Goal: Task Accomplishment & Management: Manage account settings

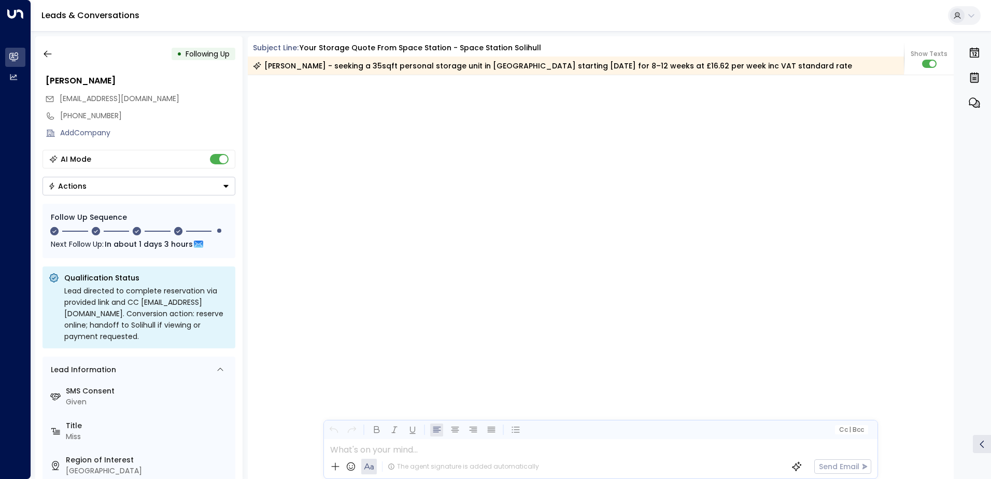
scroll to position [1337, 0]
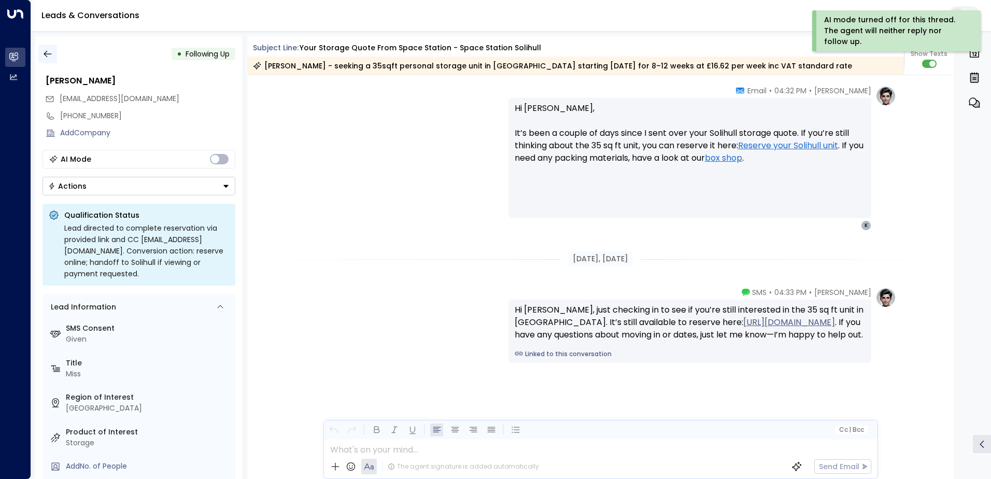
click at [49, 54] on icon "button" at bounding box center [47, 54] width 10 height 10
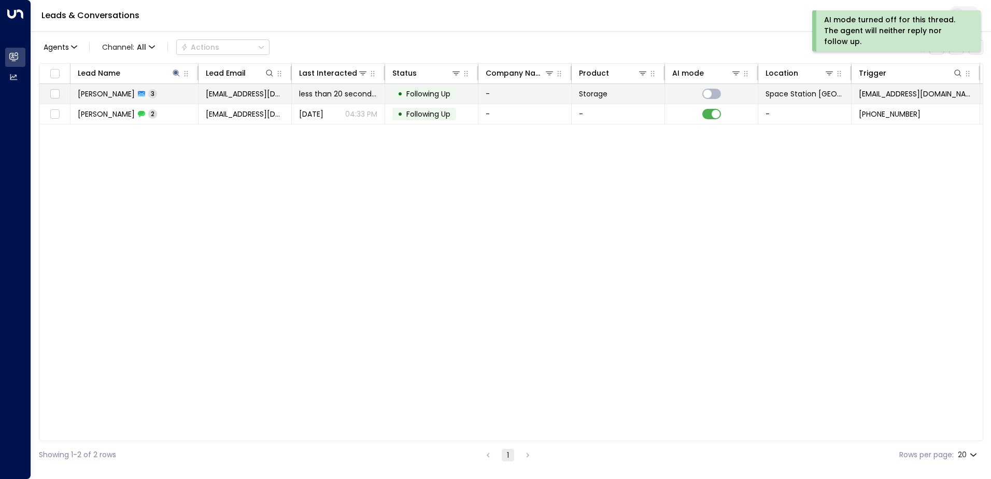
click at [165, 96] on td "[PERSON_NAME] 3" at bounding box center [134, 94] width 128 height 20
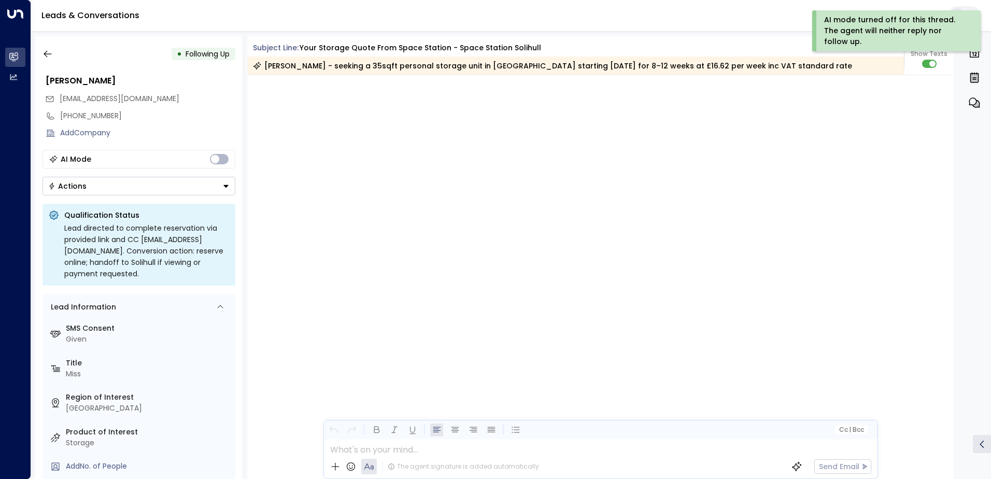
scroll to position [1538, 0]
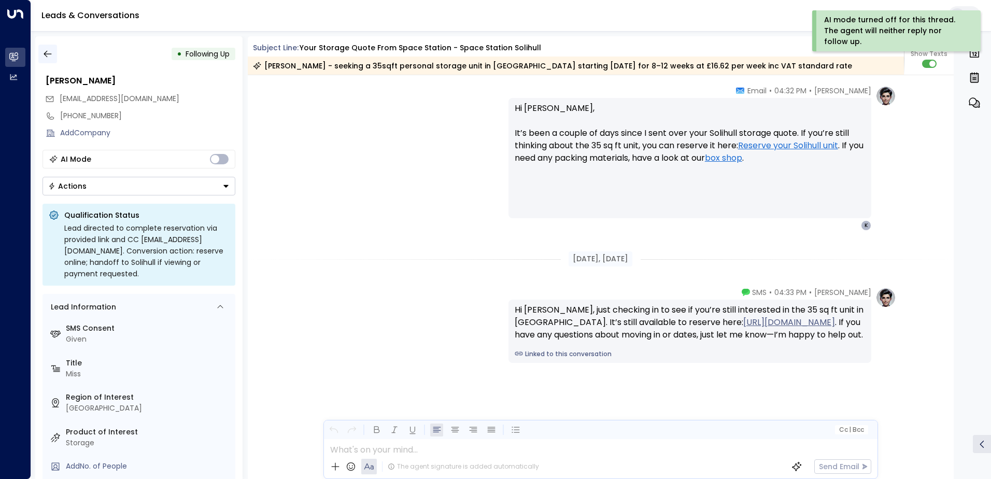
click at [48, 51] on icon "button" at bounding box center [47, 54] width 10 height 10
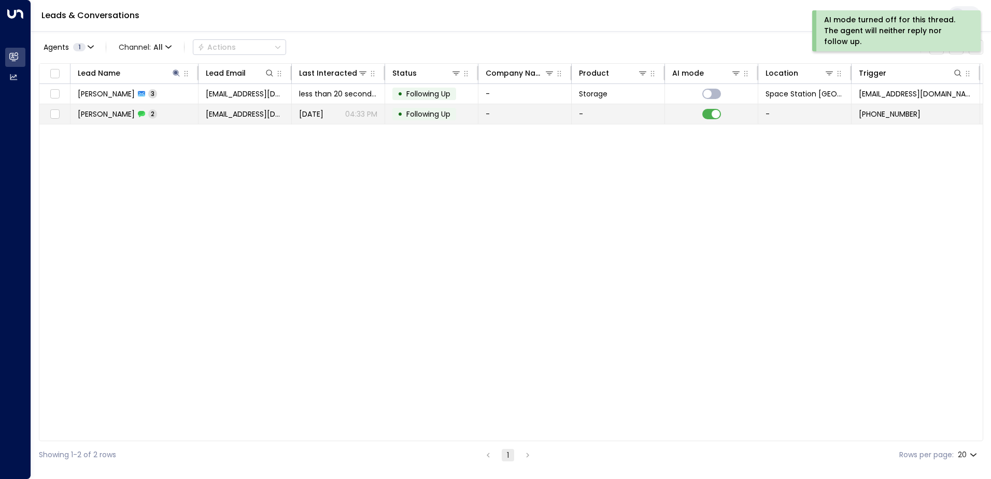
click at [191, 113] on td "[PERSON_NAME] 2" at bounding box center [134, 114] width 128 height 20
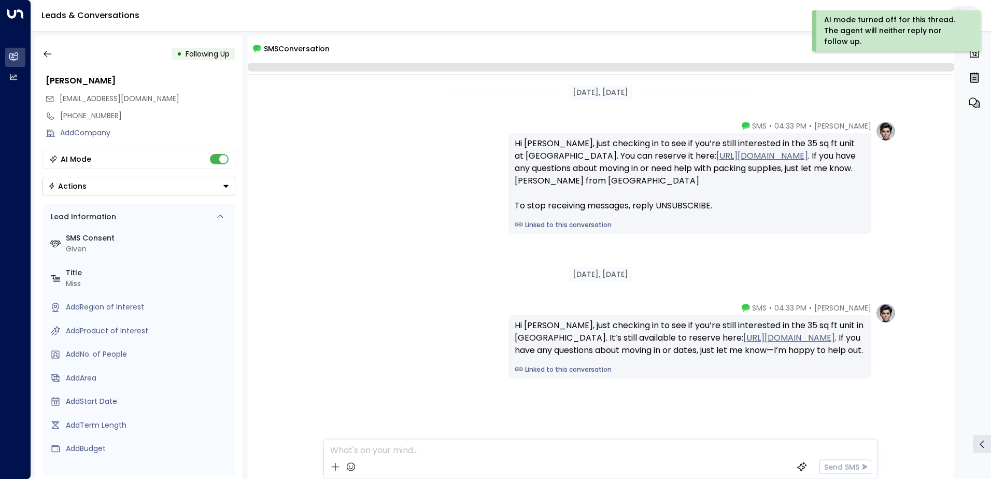
scroll to position [16, 0]
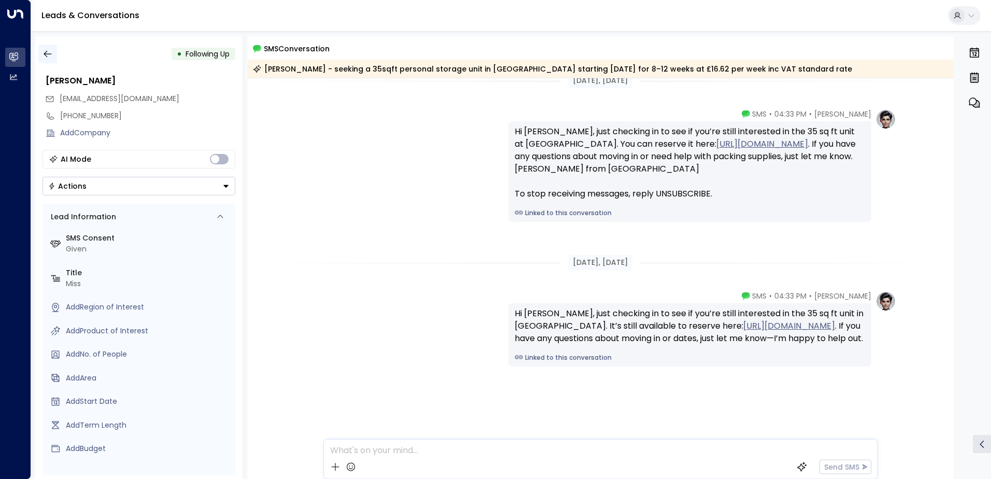
click at [48, 53] on icon "button" at bounding box center [47, 54] width 10 height 10
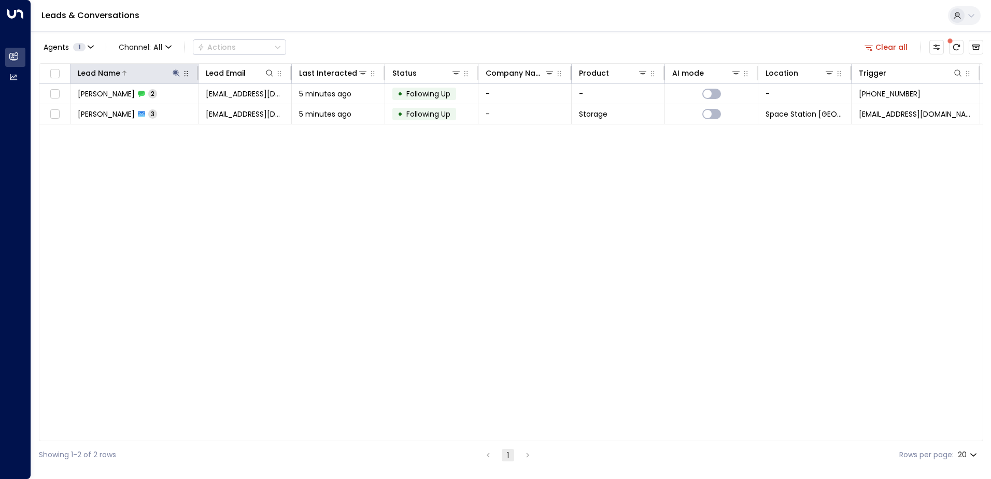
click at [174, 72] on icon at bounding box center [176, 73] width 8 height 8
type input "*****"
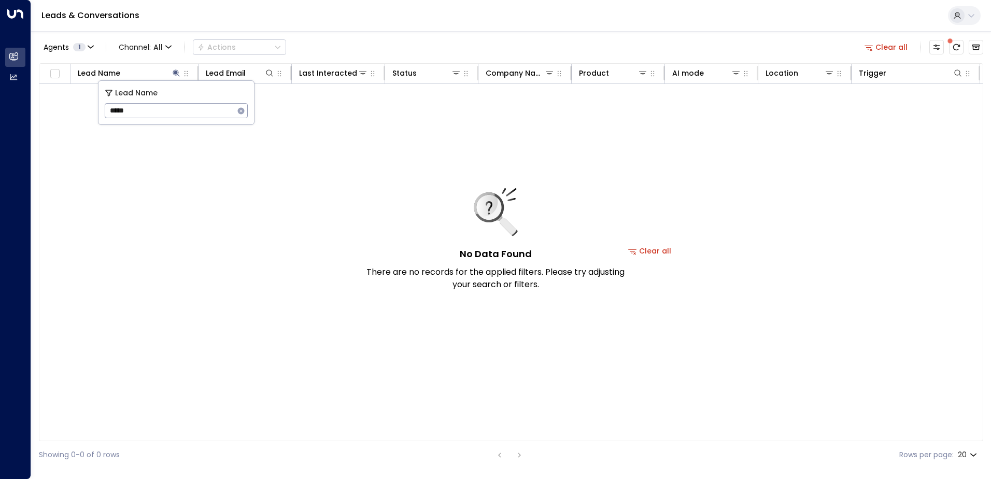
click at [372, 44] on div "Agents 1 Channel: All Actions Clear all" at bounding box center [511, 47] width 944 height 22
click at [175, 76] on icon at bounding box center [176, 73] width 8 height 8
click at [176, 78] on div "Lead Name" at bounding box center [130, 73] width 104 height 12
click at [178, 73] on icon at bounding box center [176, 73] width 8 height 8
type input "*"
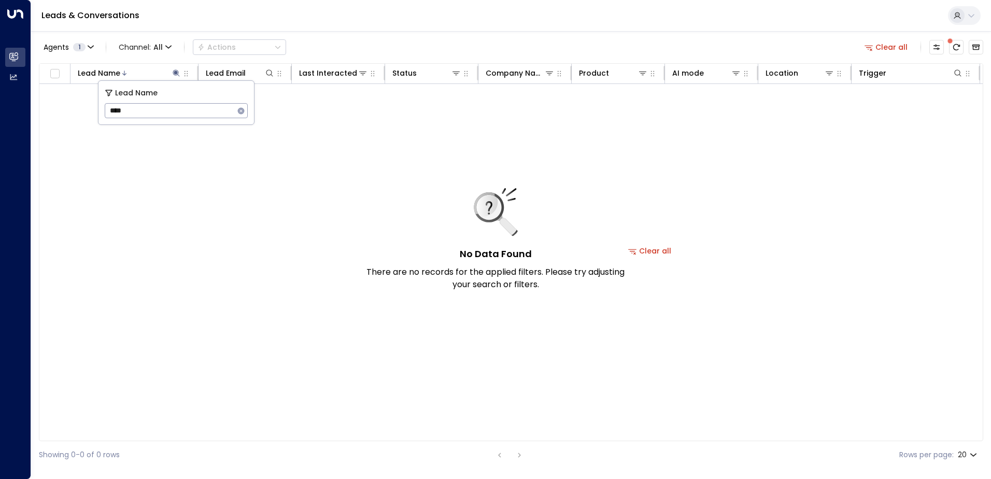
type input "*****"
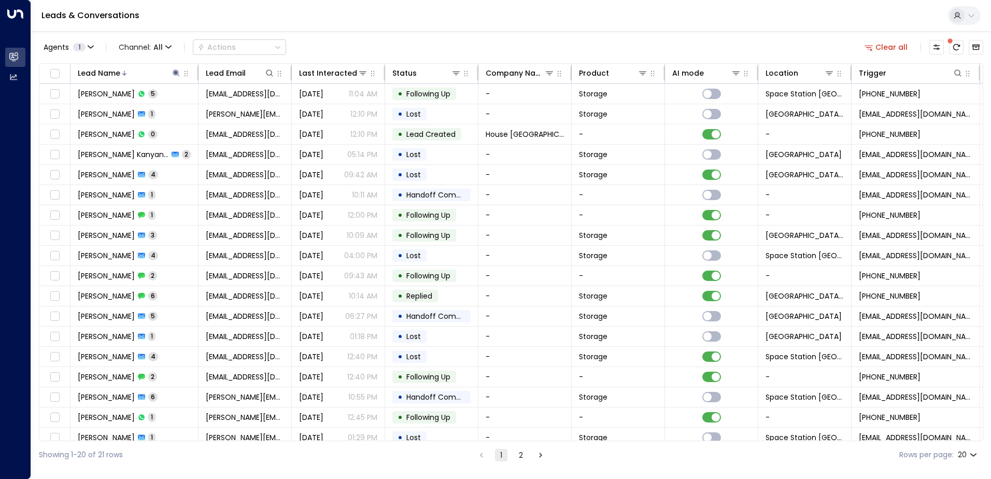
click at [409, 33] on div "Agents 1 Channel: All Actions Clear all Lead Name Lead Email Last Interacted St…" at bounding box center [511, 249] width 944 height 437
